Goal: Information Seeking & Learning: Learn about a topic

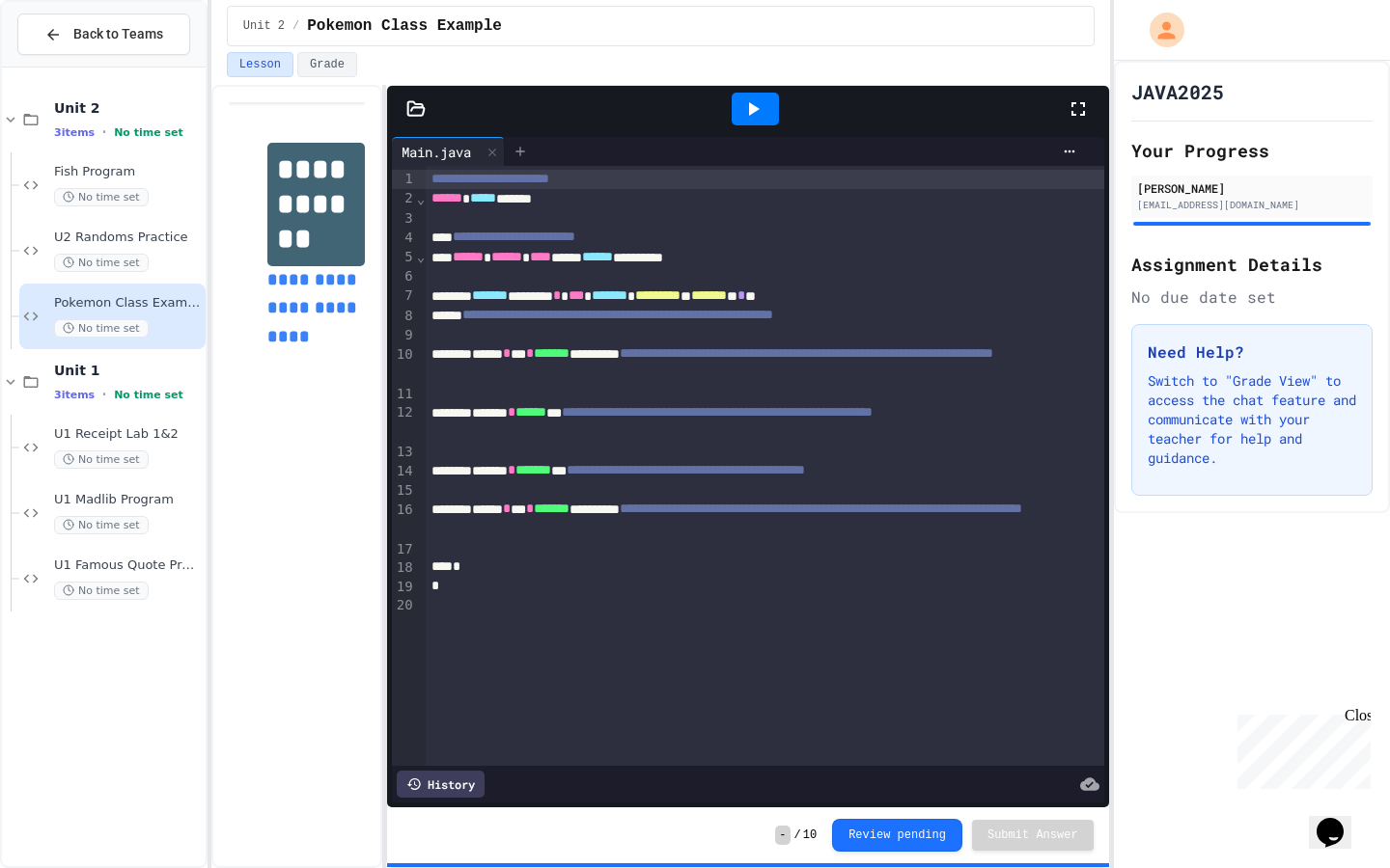
click at [522, 146] on icon at bounding box center [520, 151] width 15 height 15
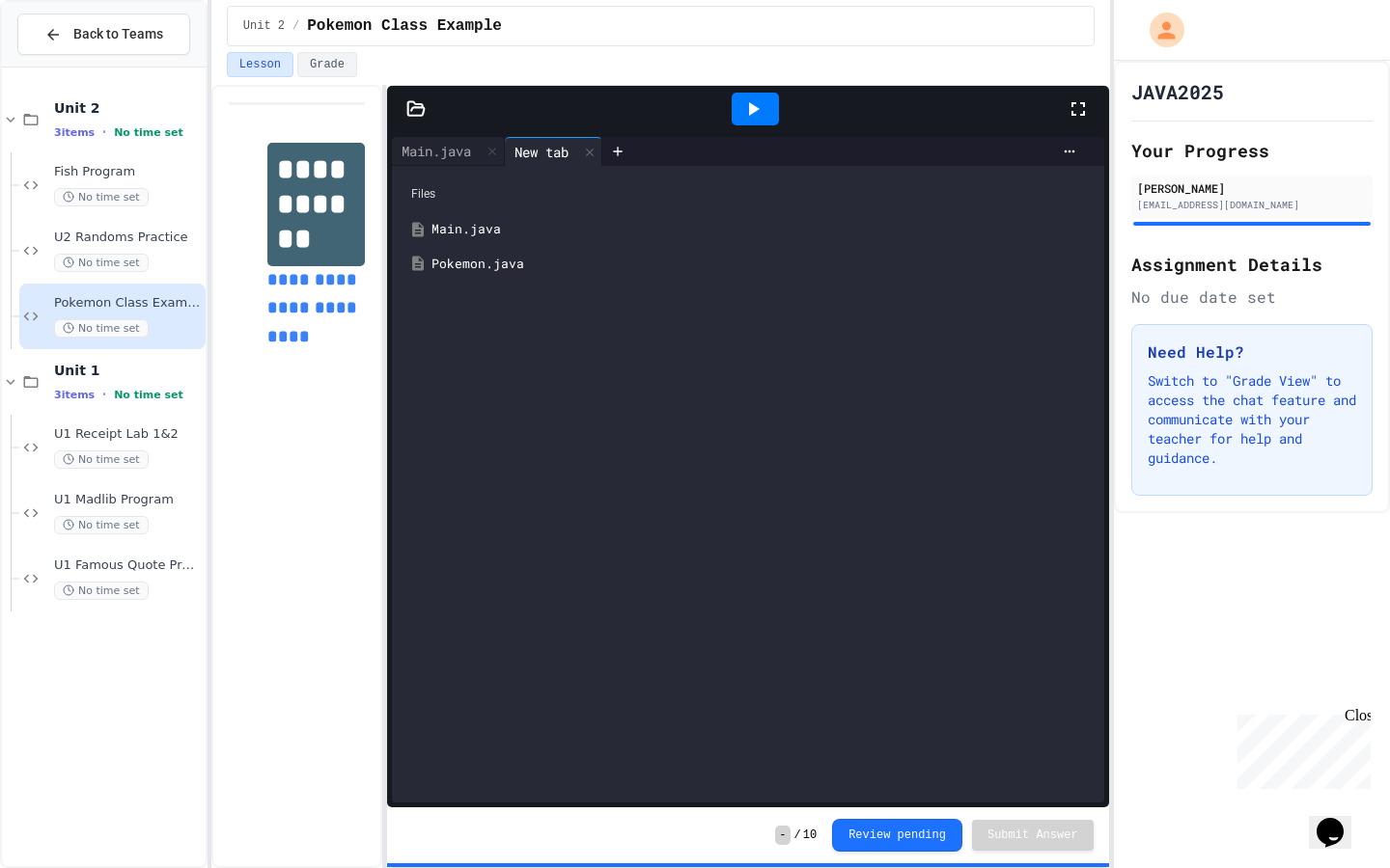
click at [514, 261] on div "Pokemon.java" at bounding box center [761, 264] width 661 height 19
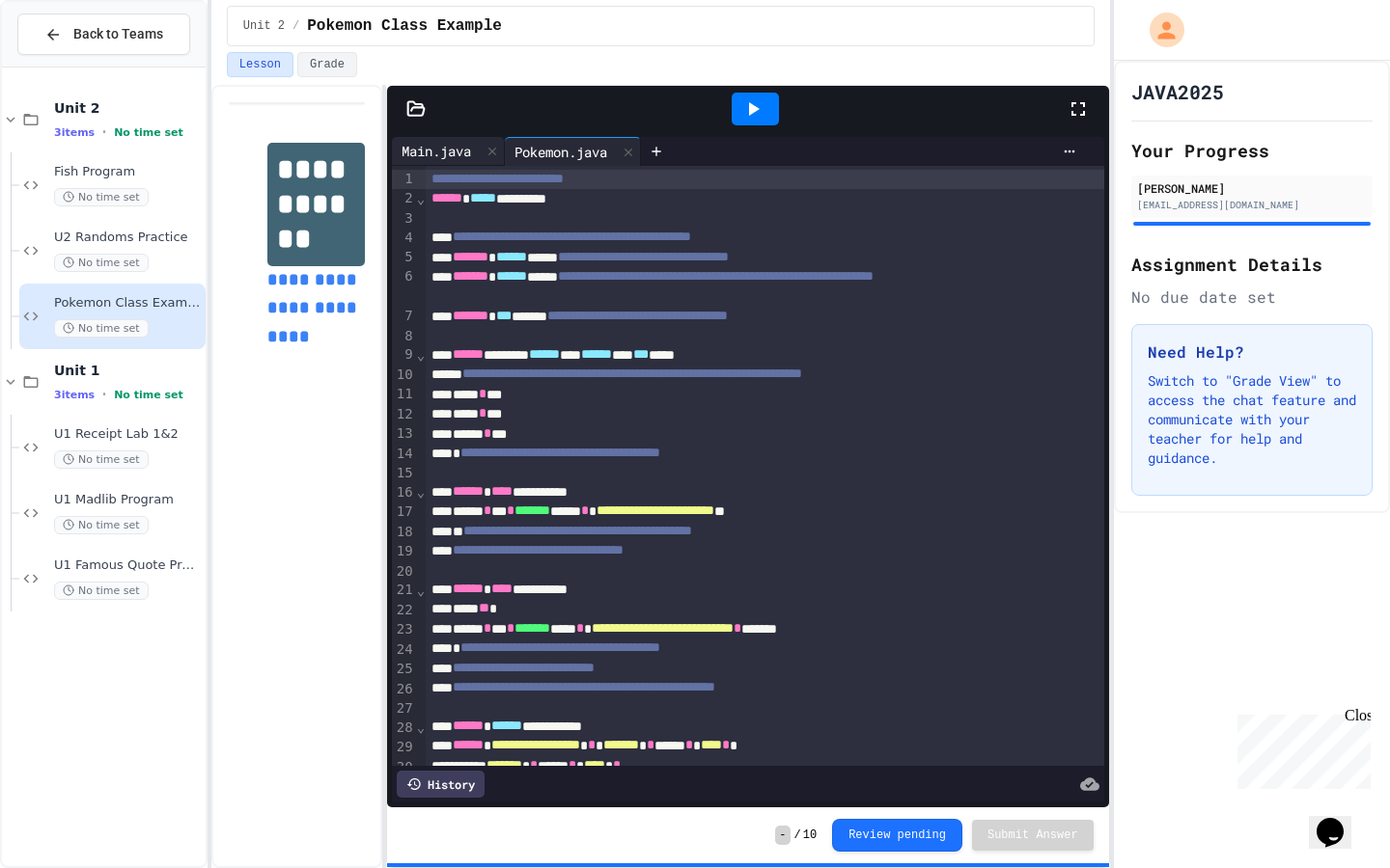
click at [430, 152] on div "Main.java" at bounding box center [436, 151] width 89 height 20
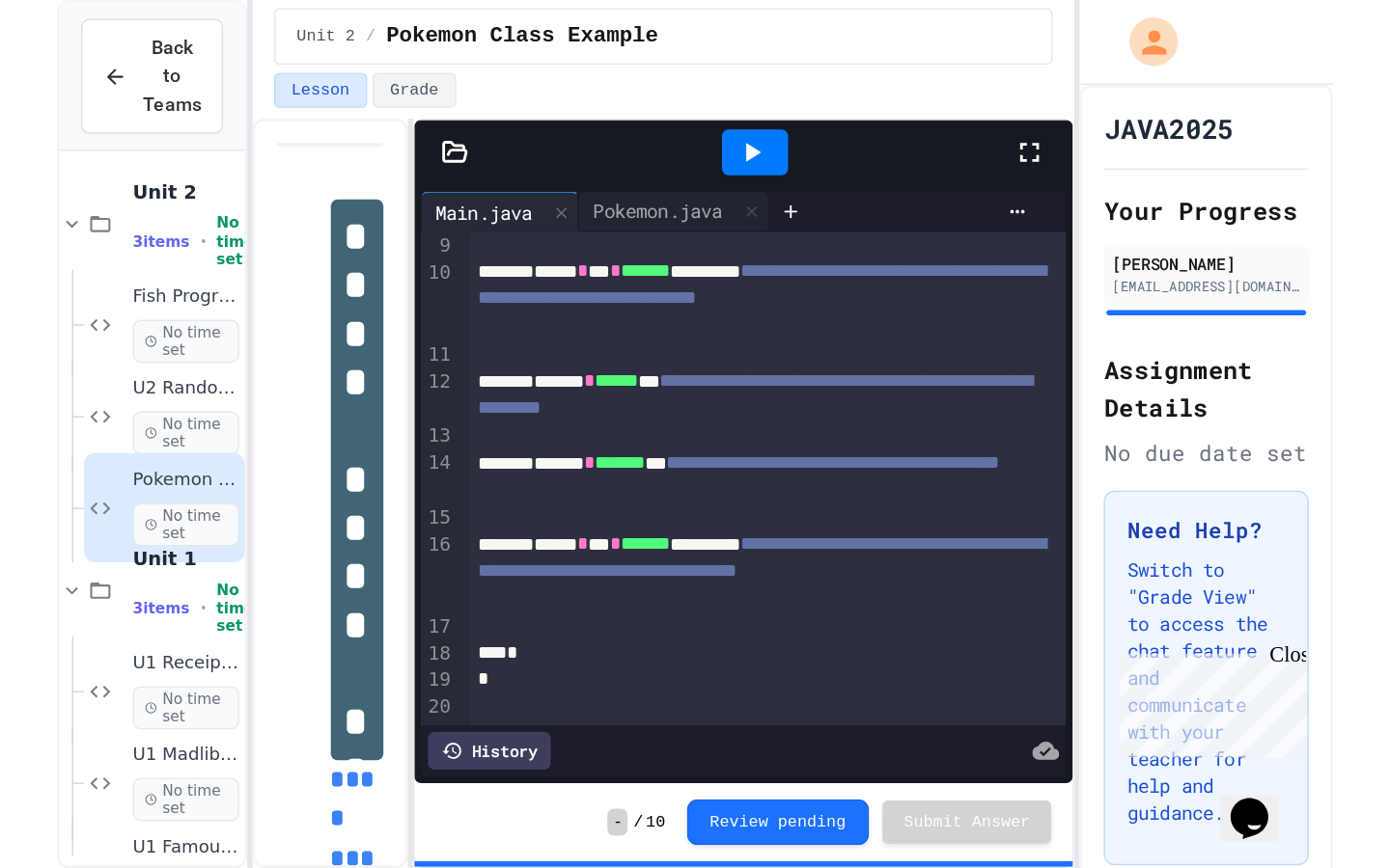
scroll to position [198, 0]
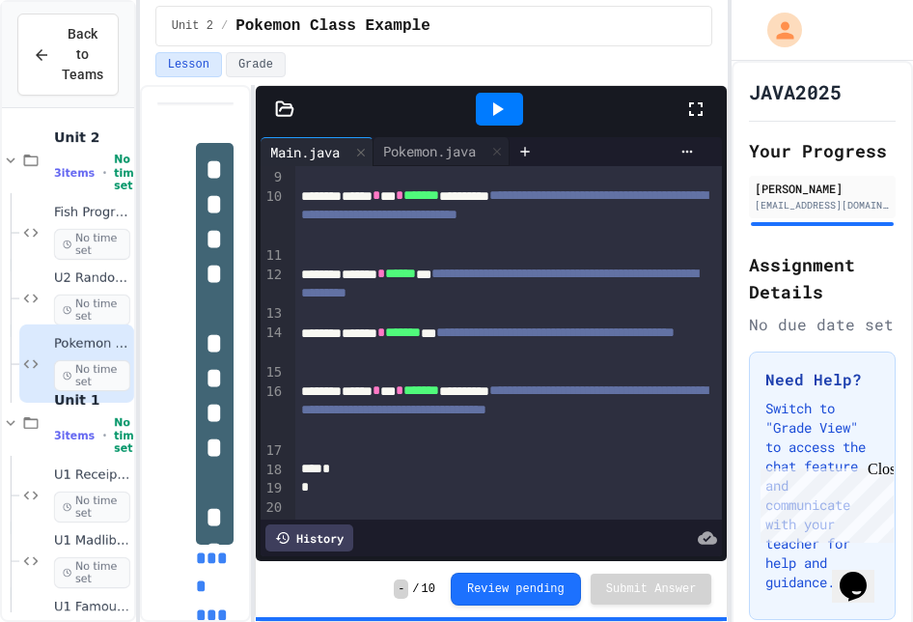
click at [578, 197] on div "**********" at bounding box center [509, 215] width 428 height 59
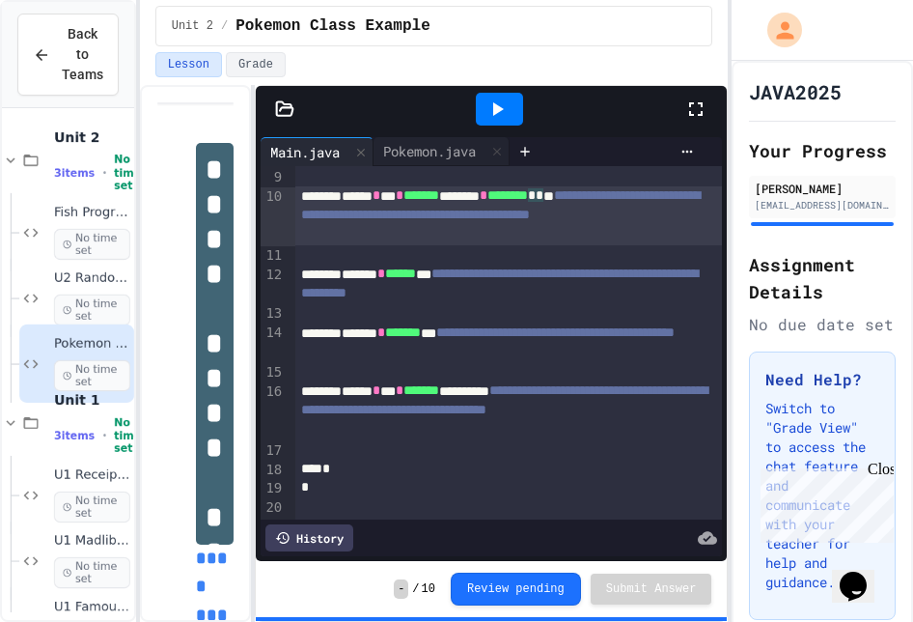
click at [581, 323] on div "**********" at bounding box center [509, 343] width 428 height 40
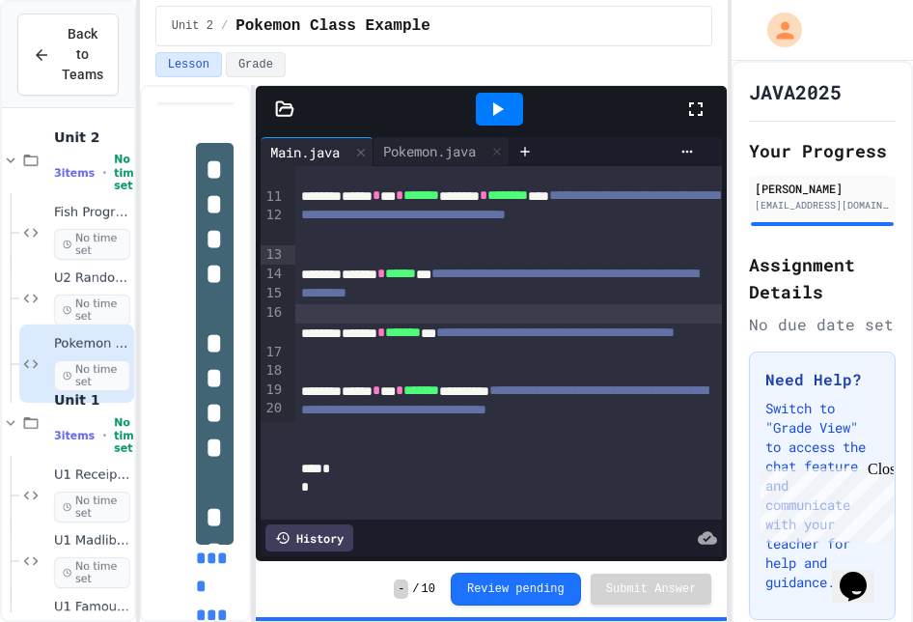
scroll to position [0, 0]
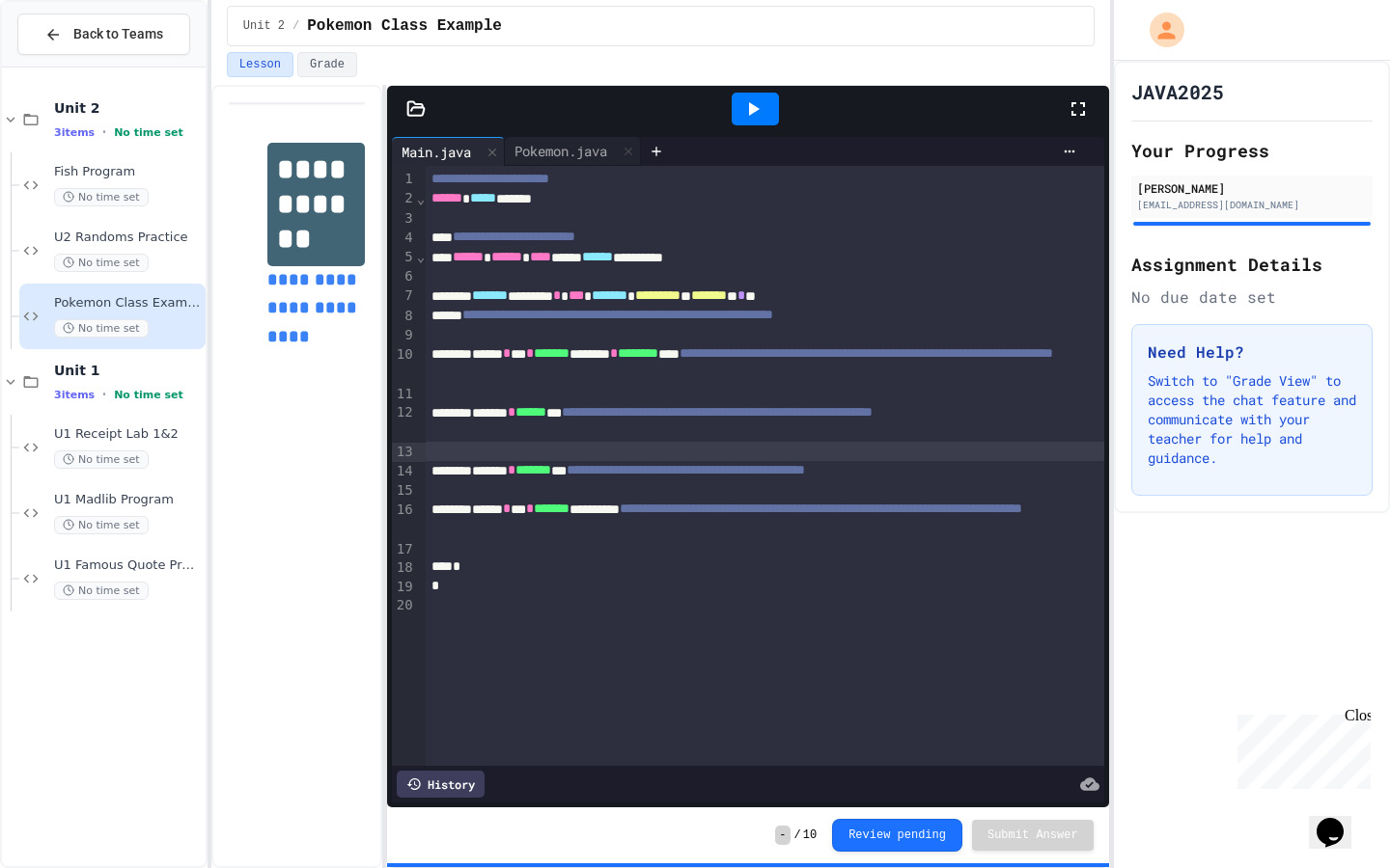
click at [754, 113] on icon at bounding box center [752, 109] width 23 height 23
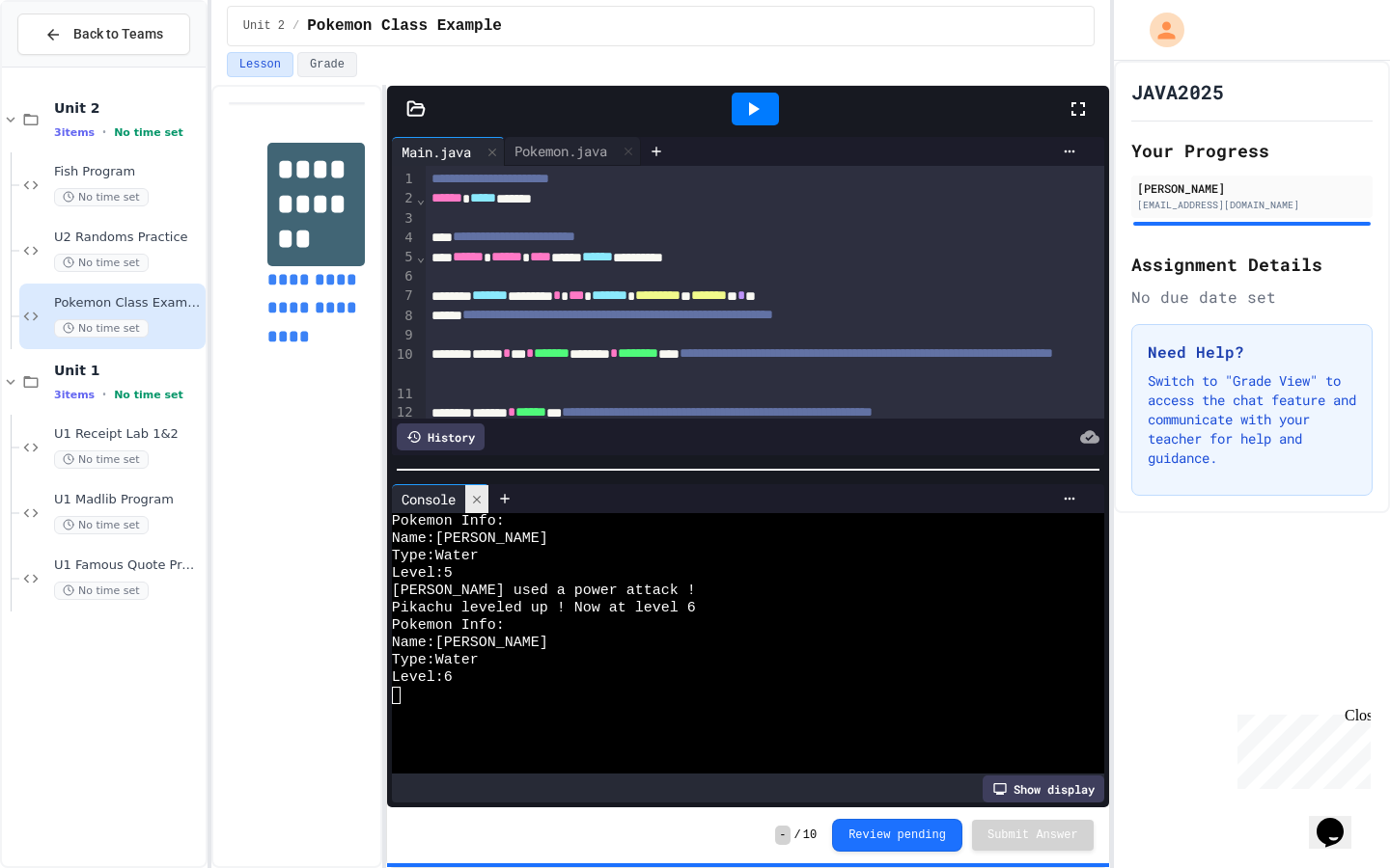
click at [479, 501] on icon at bounding box center [477, 499] width 14 height 14
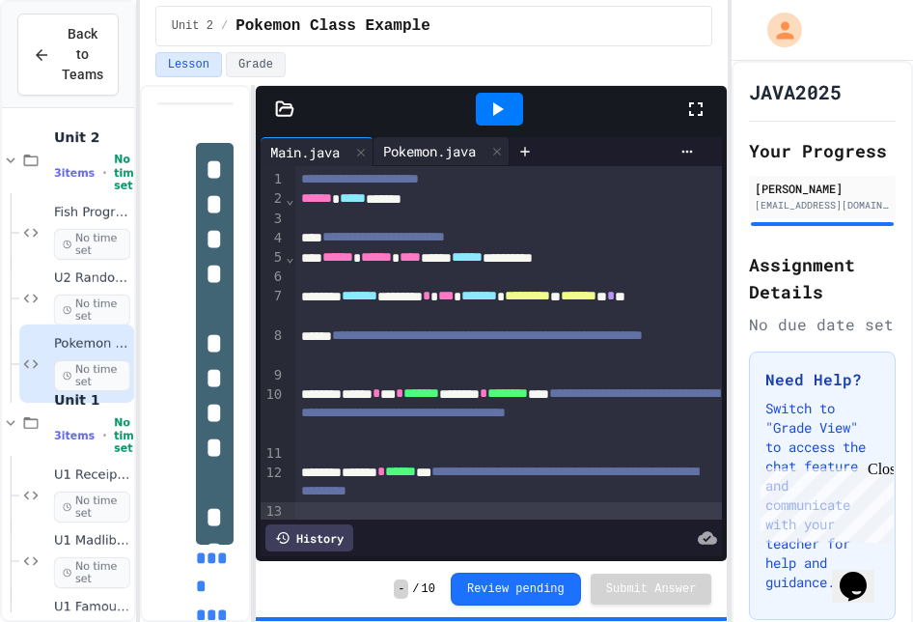
click at [420, 147] on div "Pokemon.java" at bounding box center [430, 151] width 112 height 20
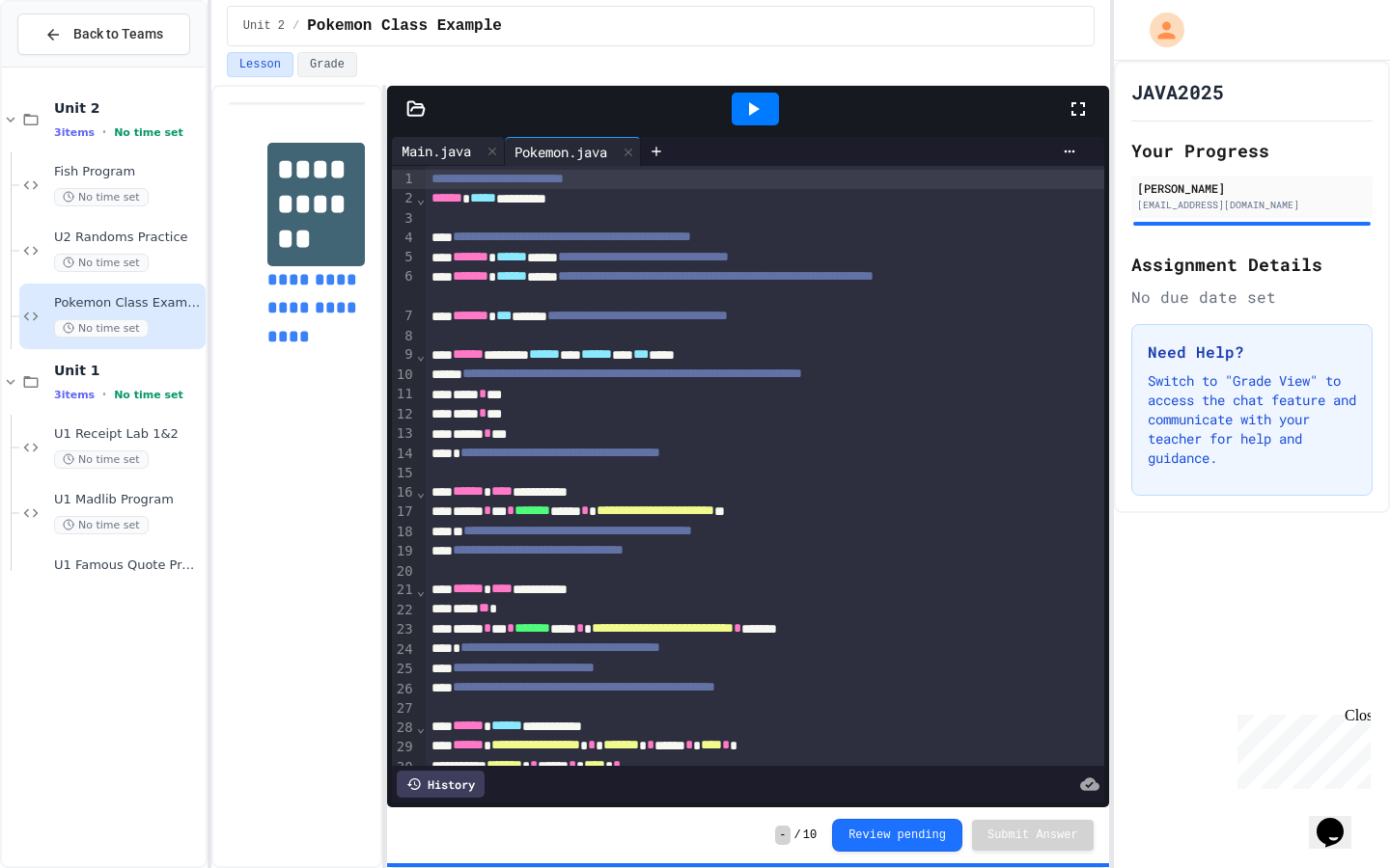
click at [437, 155] on div "Main.java" at bounding box center [436, 151] width 89 height 20
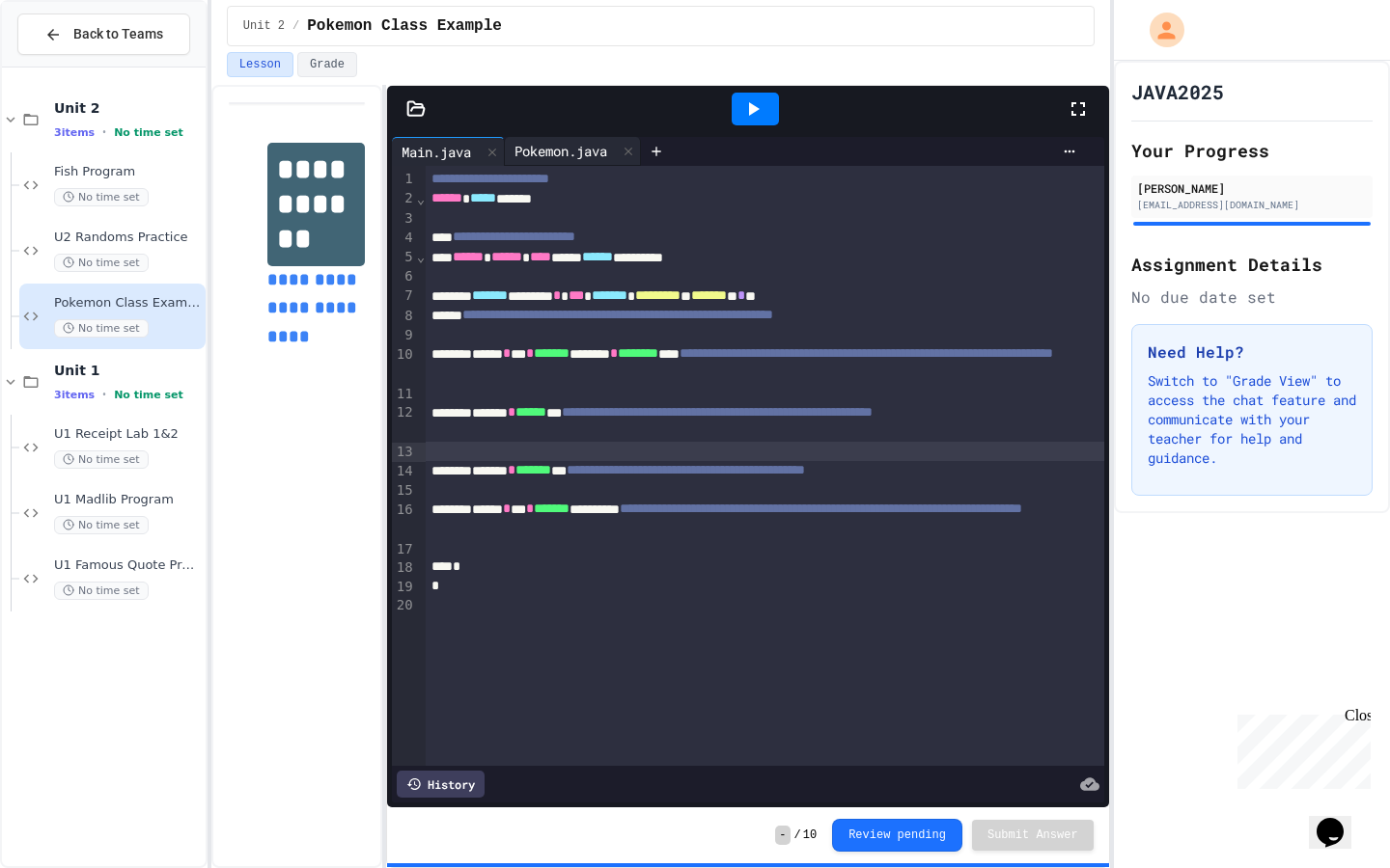
click at [539, 154] on div "Pokemon.java" at bounding box center [561, 151] width 112 height 20
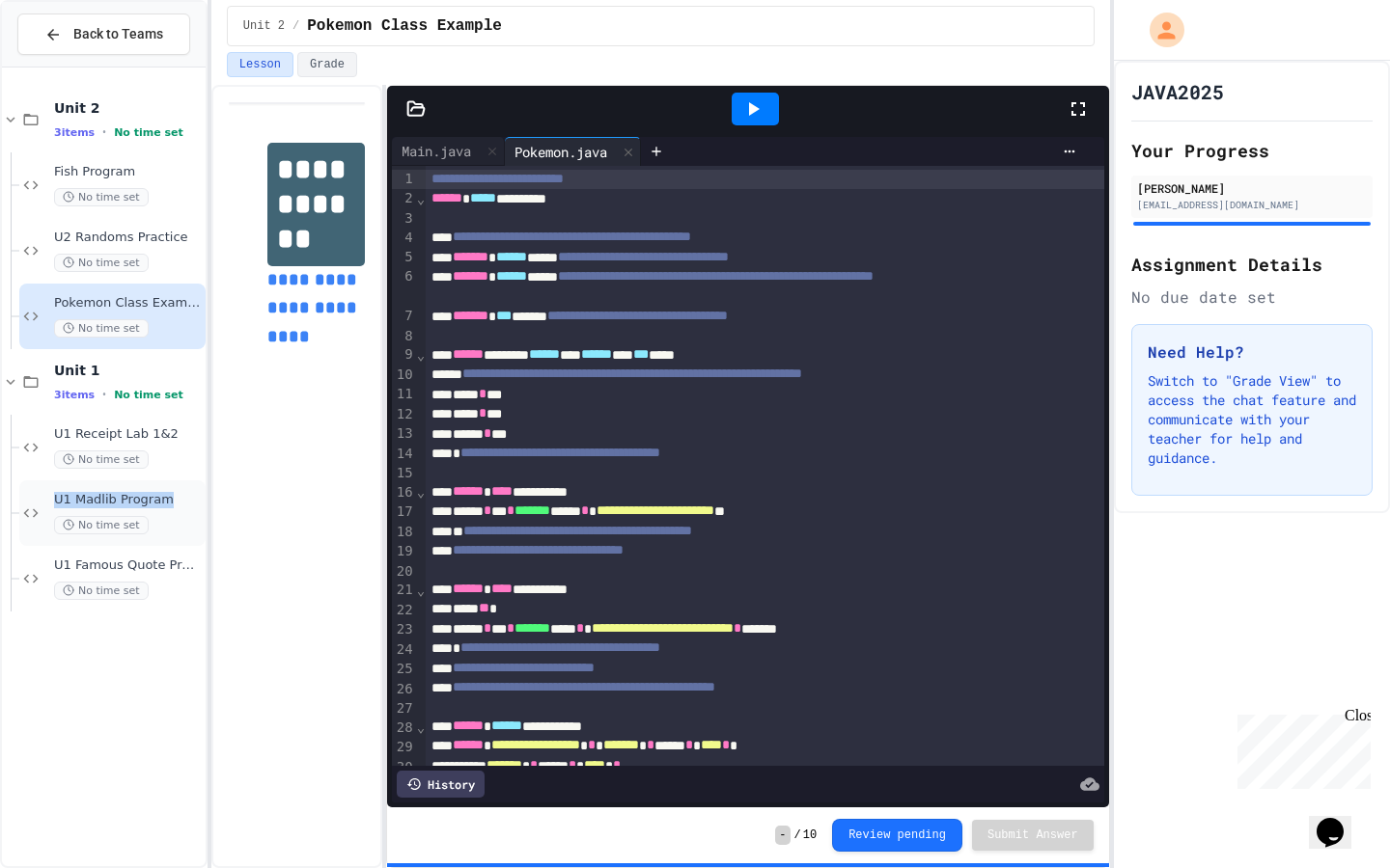
click at [163, 491] on span "U1 Madlib Program" at bounding box center [128, 499] width 148 height 16
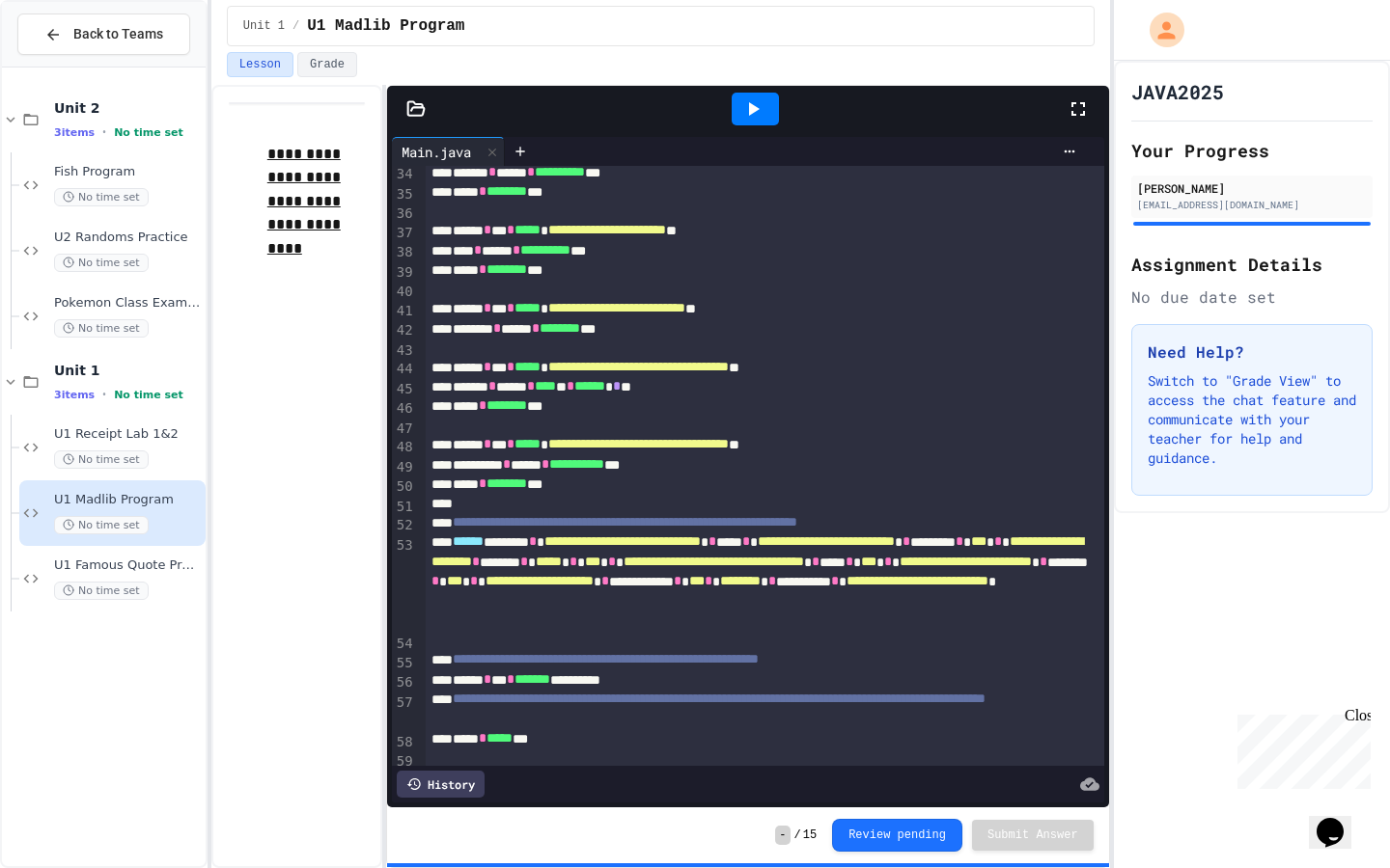
scroll to position [744, 0]
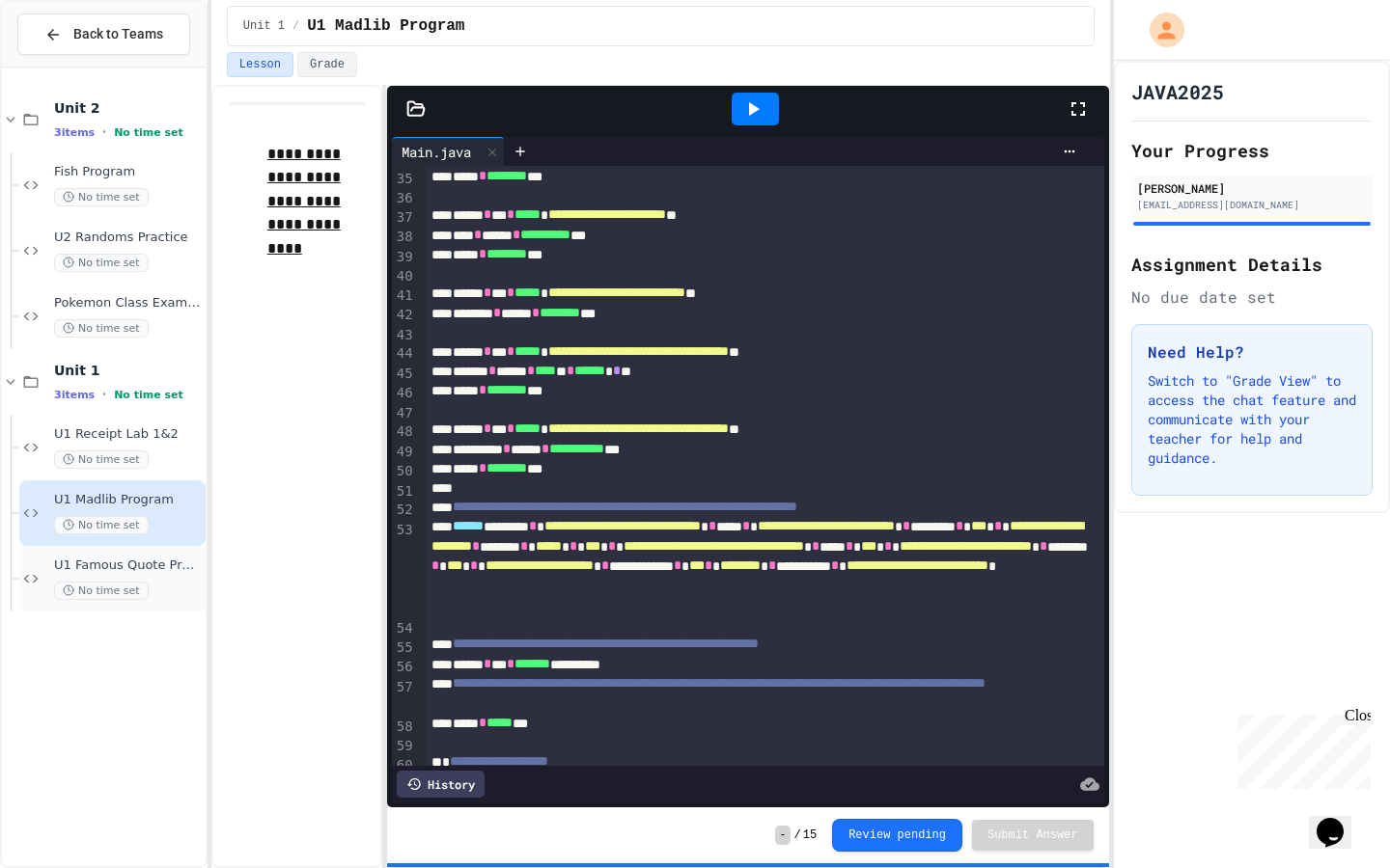
click at [126, 564] on span "U1 Famous Quote Program" at bounding box center [128, 565] width 148 height 16
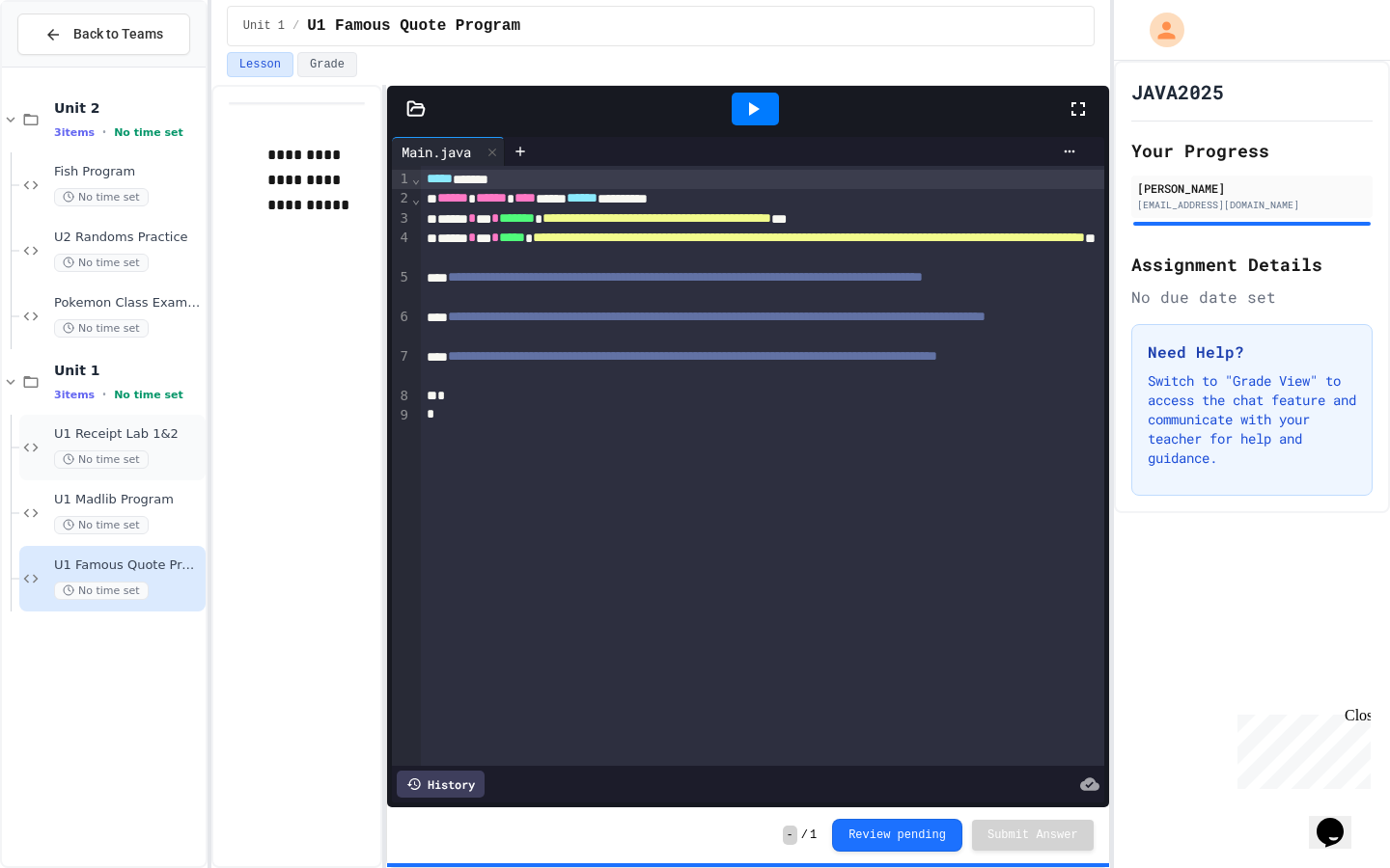
click at [131, 431] on span "U1 Receipt Lab 1&2" at bounding box center [128, 434] width 148 height 16
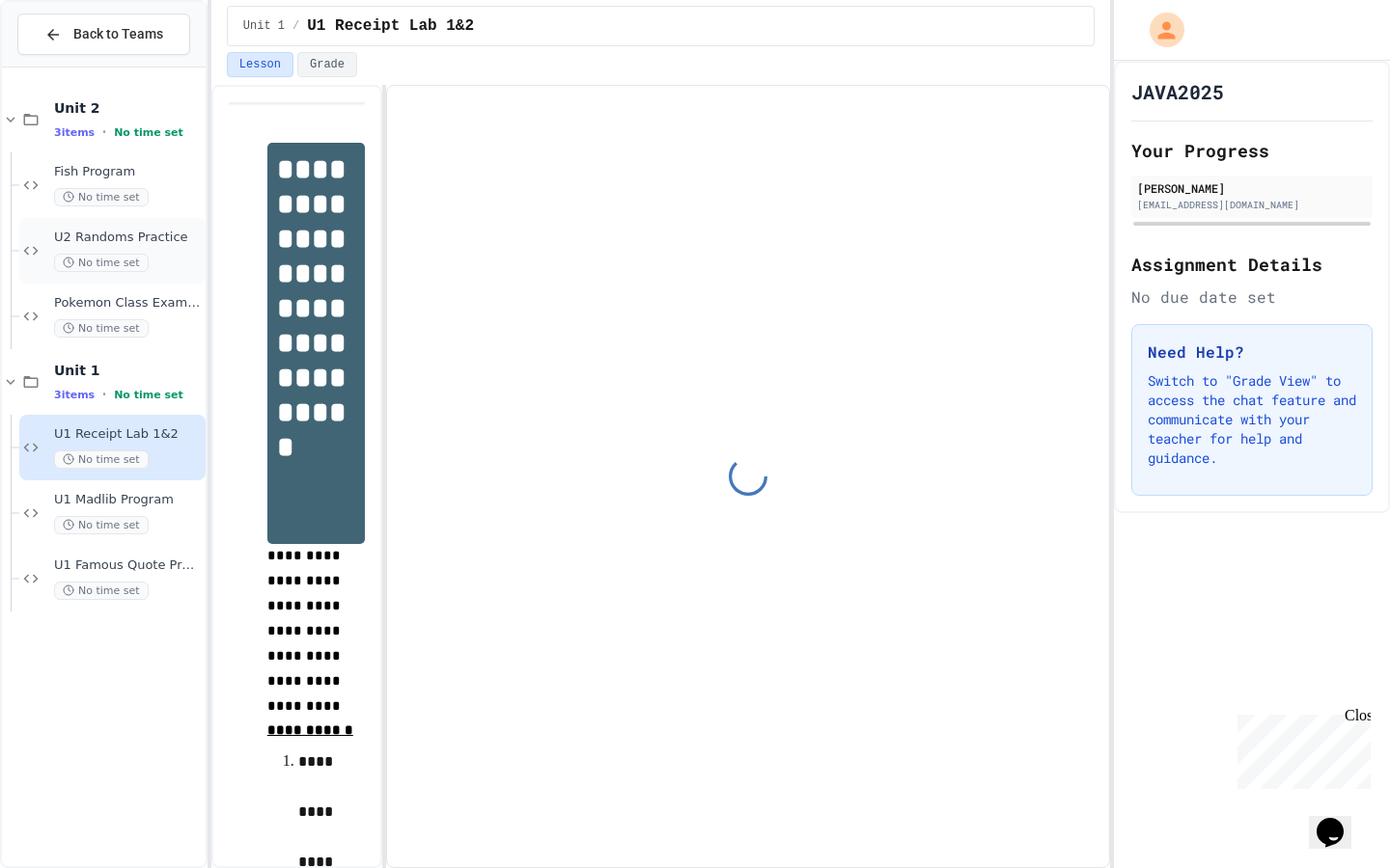
click at [158, 250] on div "U2 Randoms Practice No time set" at bounding box center [128, 251] width 148 height 42
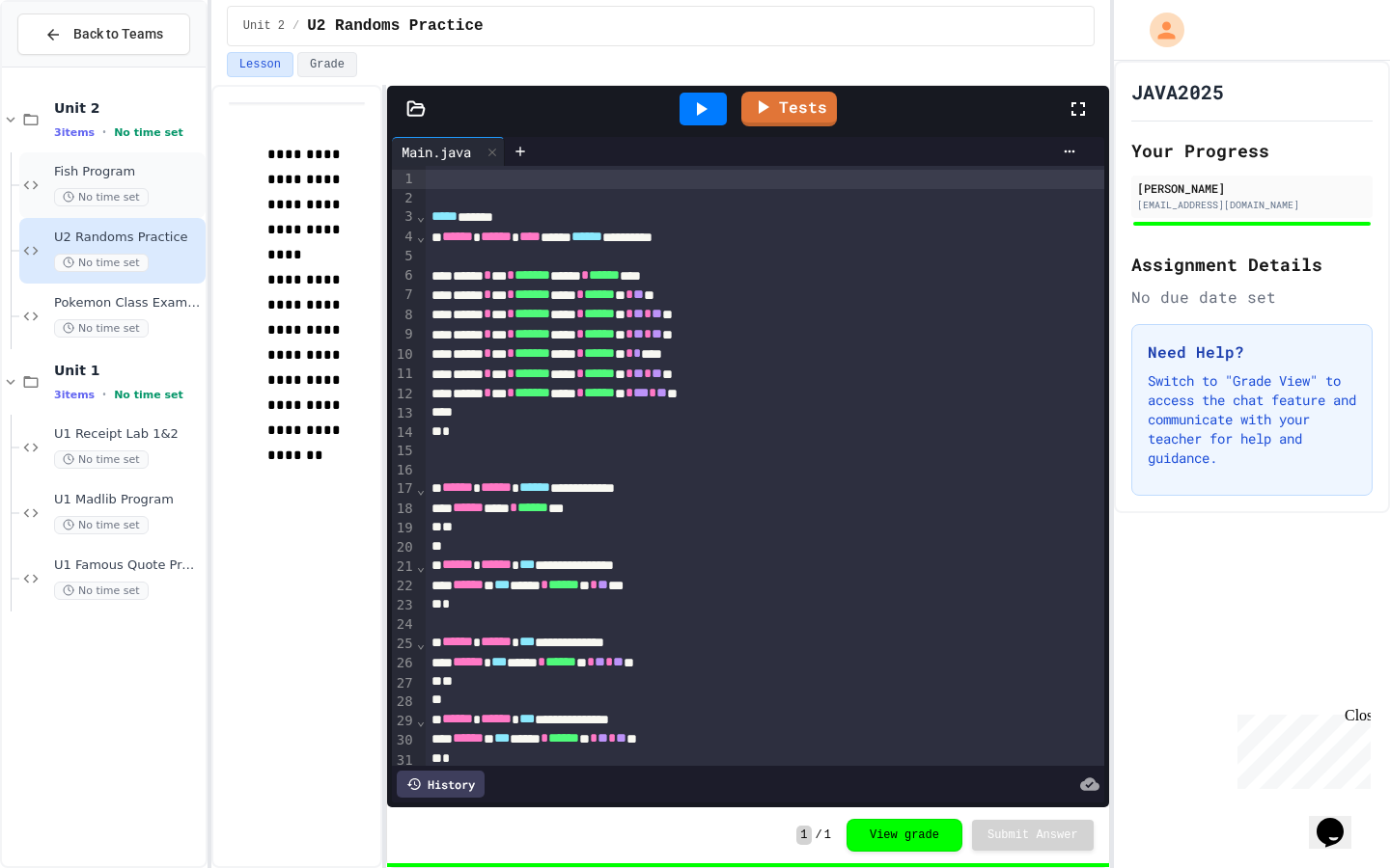
click at [173, 185] on div "Fish Program No time set" at bounding box center [128, 185] width 148 height 42
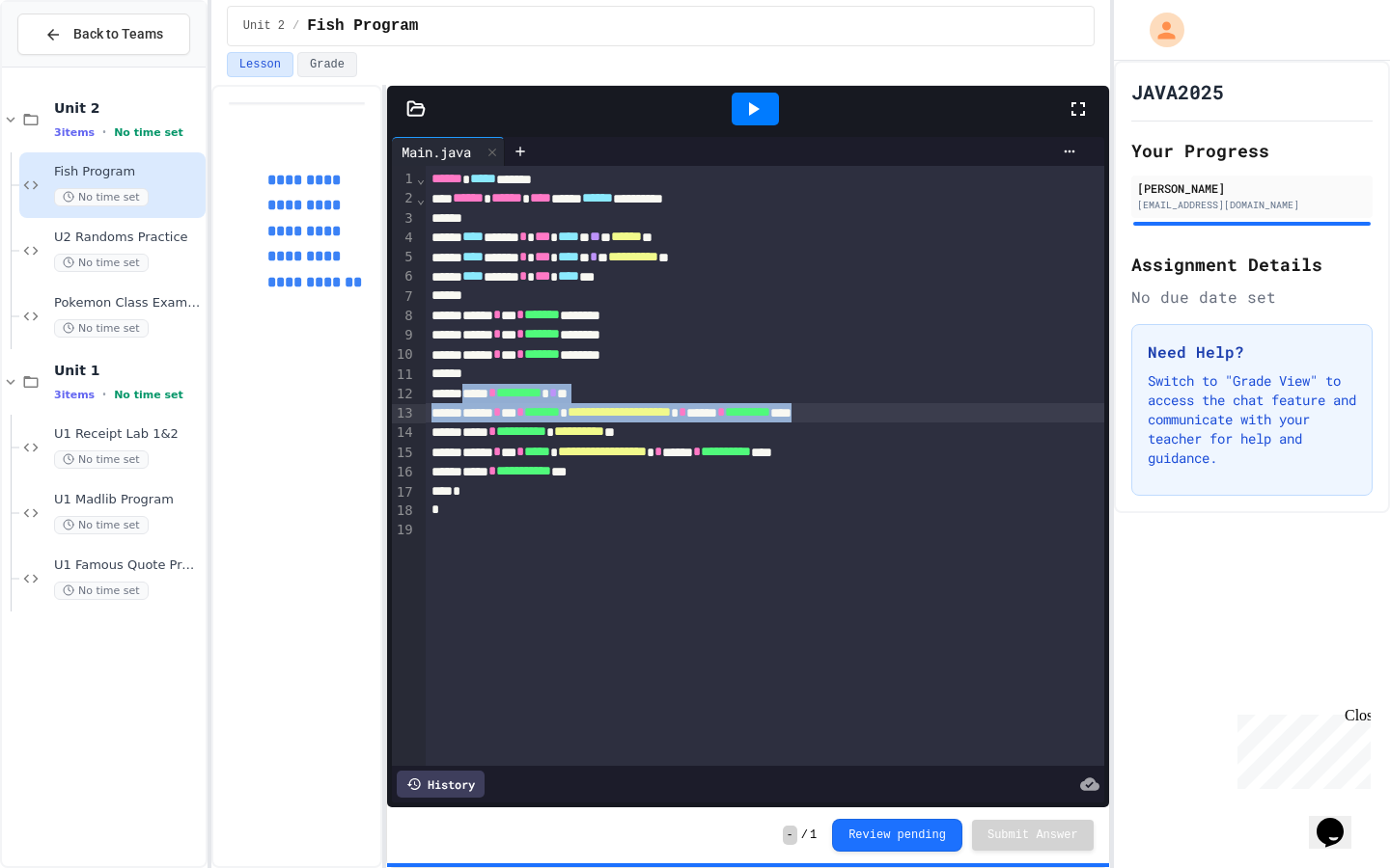
drag, startPoint x: 482, startPoint y: 394, endPoint x: 998, endPoint y: 411, distance: 516.3
click at [912, 411] on div "**********" at bounding box center [764, 465] width 678 height 600
copy div "**********"
click at [912, 414] on div "**********" at bounding box center [764, 413] width 678 height 19
click at [523, 157] on icon at bounding box center [520, 151] width 15 height 15
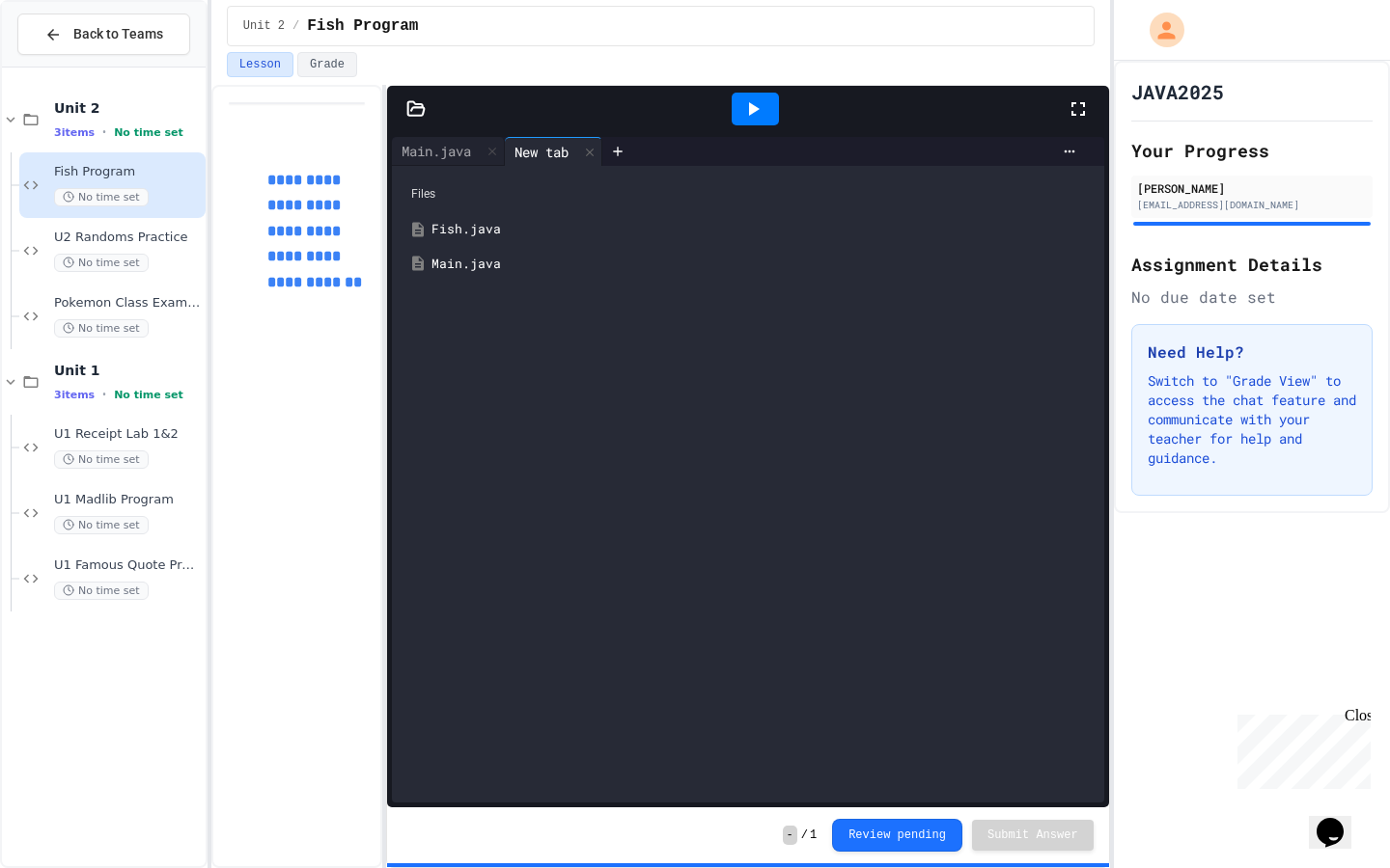
click at [491, 232] on div "Fish.java" at bounding box center [761, 229] width 661 height 19
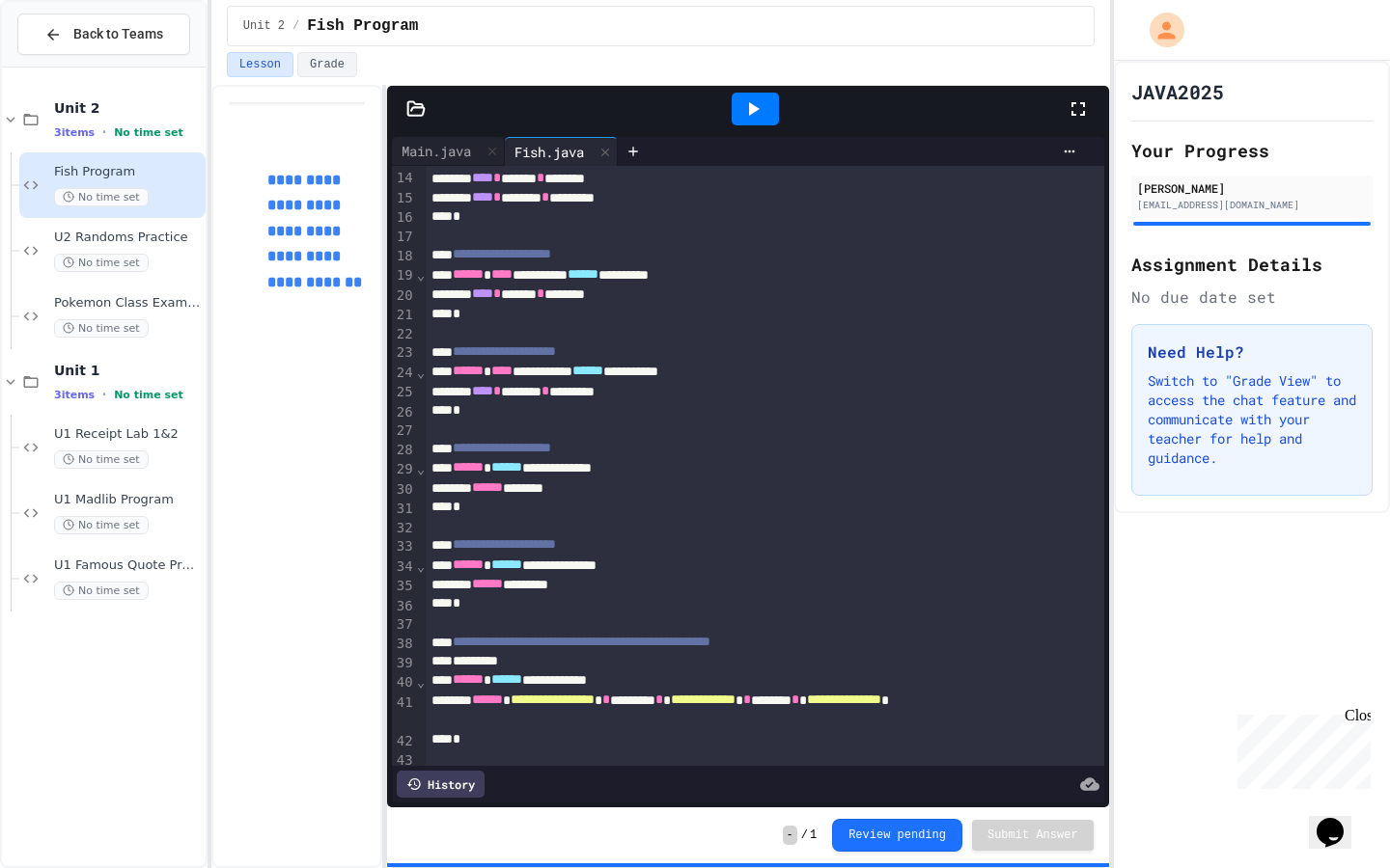
scroll to position [267, 0]
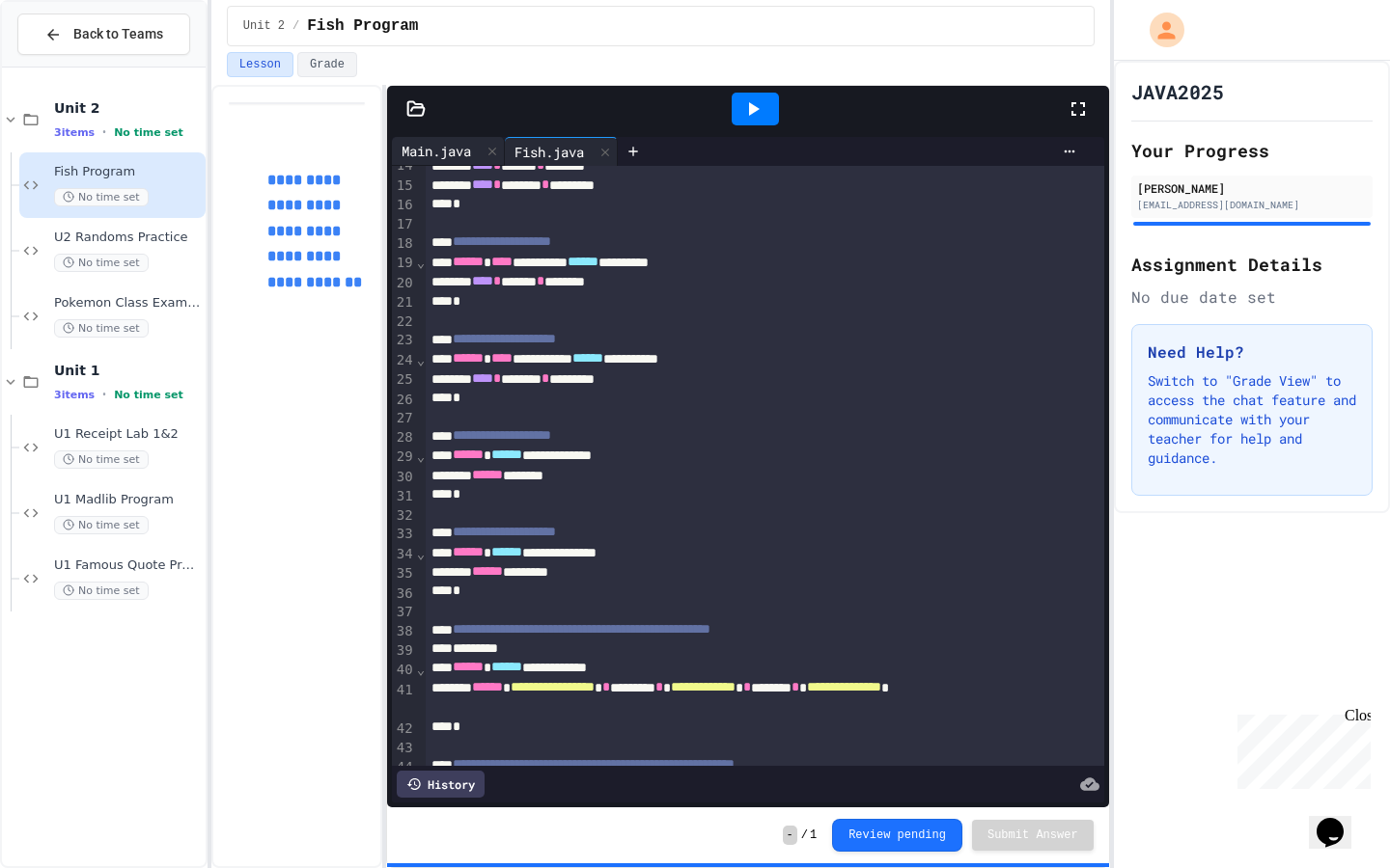
click at [448, 154] on div "Main.java" at bounding box center [436, 151] width 89 height 20
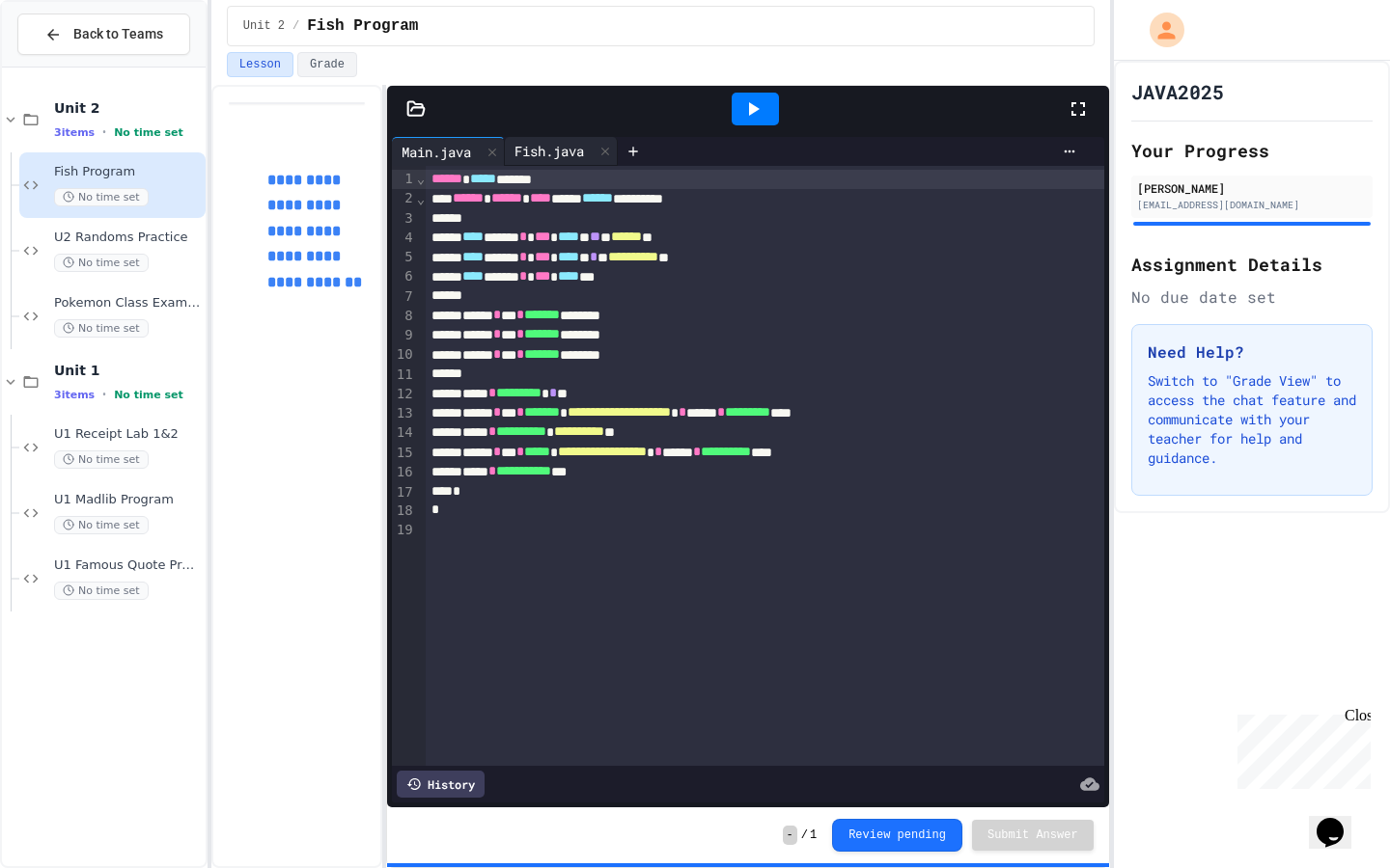
click at [554, 154] on div "Fish.java" at bounding box center [549, 151] width 89 height 20
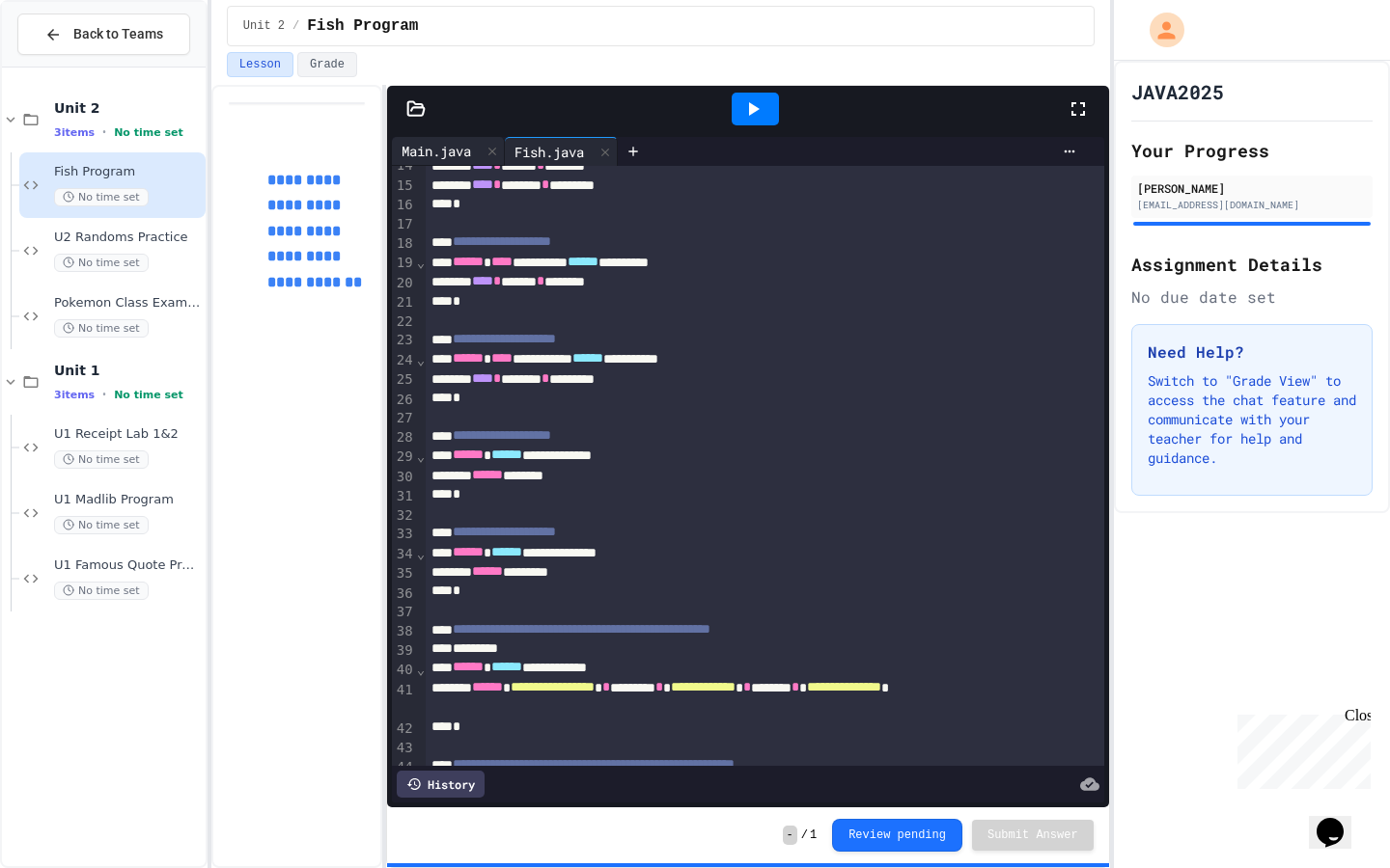
click at [446, 154] on div "Main.java" at bounding box center [436, 151] width 89 height 20
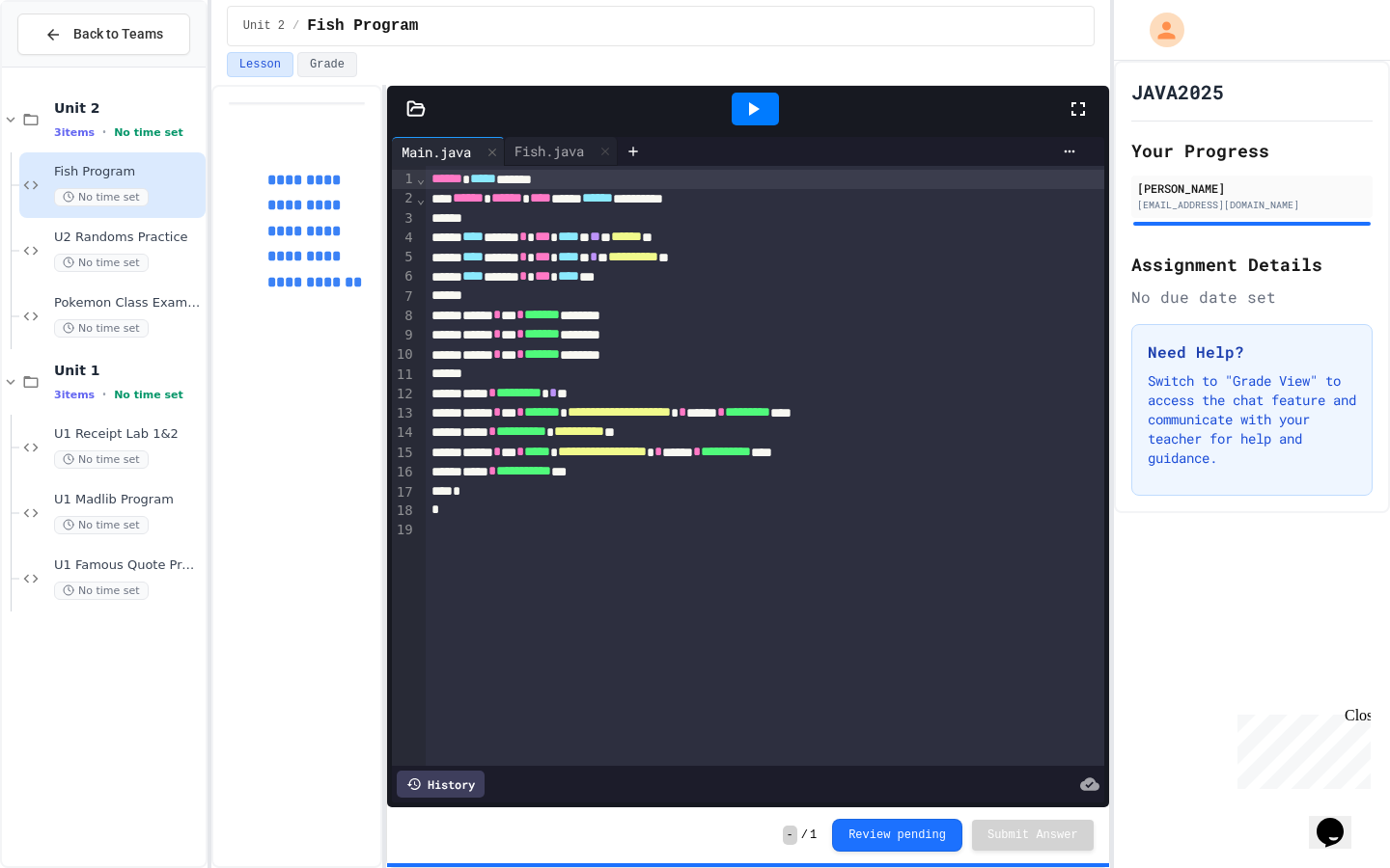
click at [332, 198] on p "**********" at bounding box center [316, 231] width 98 height 127
click at [317, 144] on link "[URL][DOMAIN_NAME]" at bounding box center [328, 162] width 103 height 39
click at [574, 164] on div "Fish.java" at bounding box center [561, 151] width 113 height 29
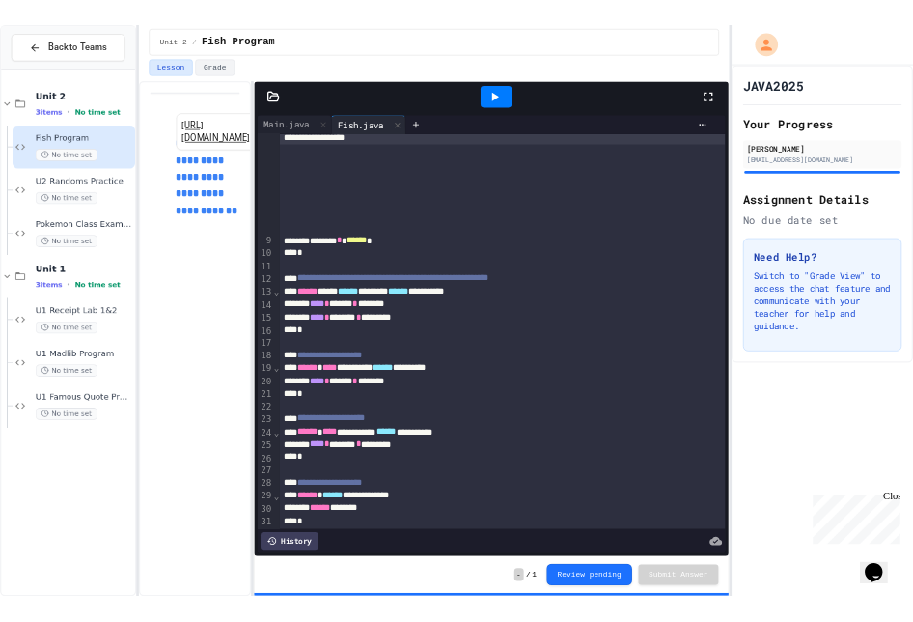
scroll to position [0, 0]
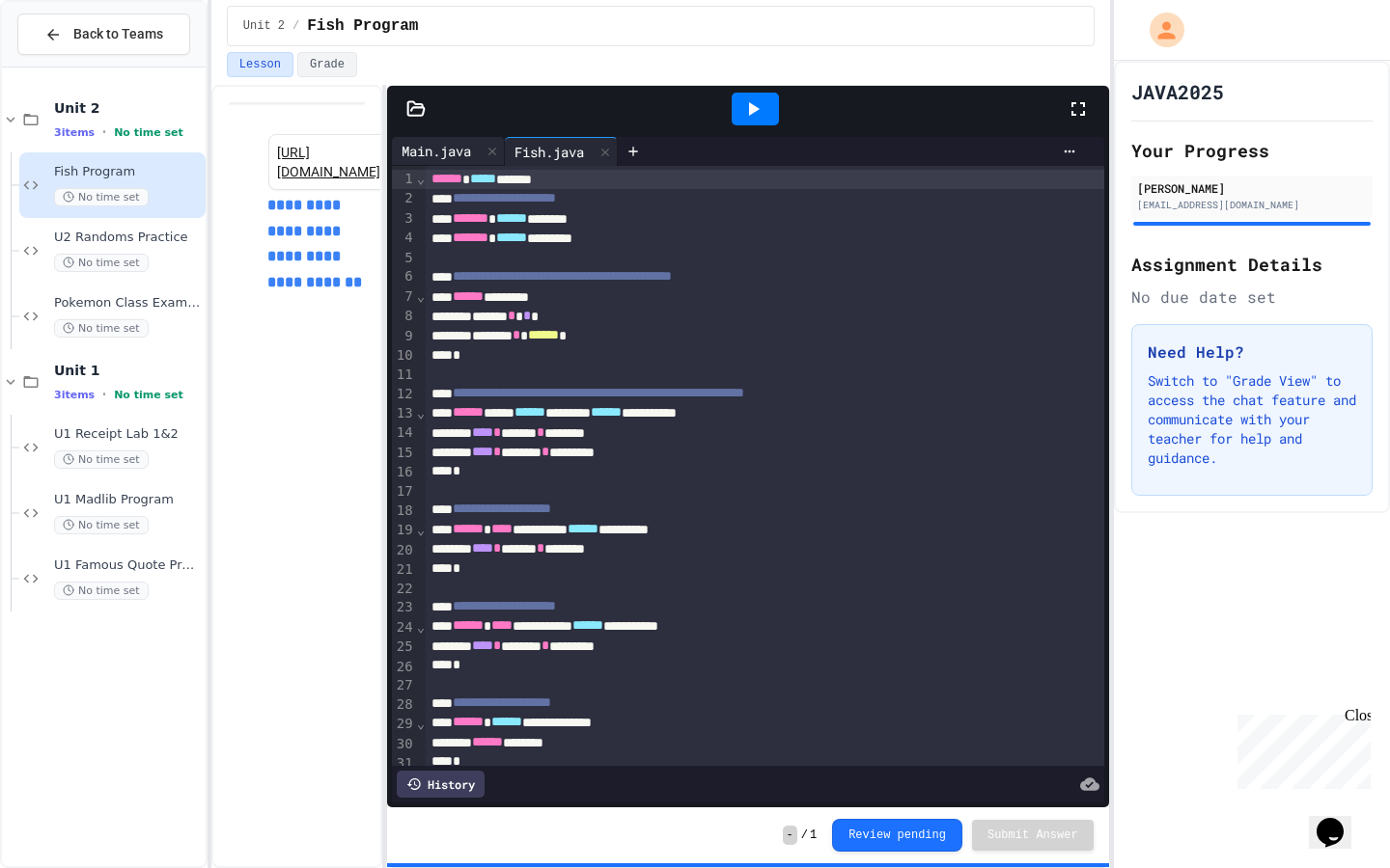
click at [449, 142] on div "Main.java" at bounding box center [436, 151] width 89 height 20
